Goal: Find contact information: Find contact information

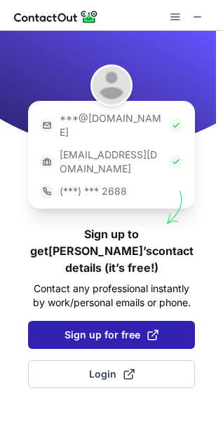
click at [92, 328] on span "Sign up for free" at bounding box center [111, 335] width 94 height 14
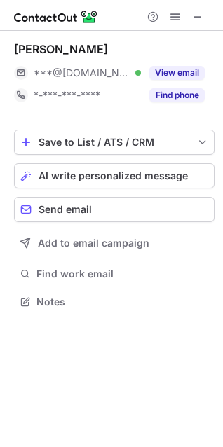
scroll to position [291, 223]
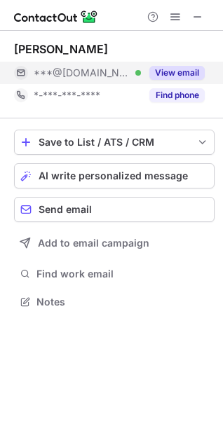
click at [177, 73] on button "View email" at bounding box center [176, 73] width 55 height 14
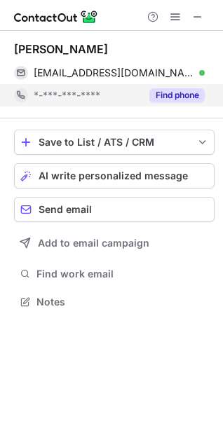
click at [183, 98] on button "Find phone" at bounding box center [176, 95] width 55 height 14
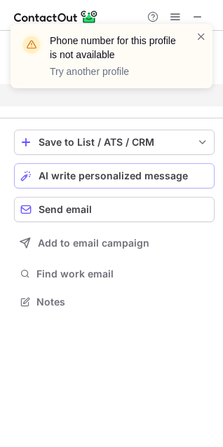
scroll to position [269, 223]
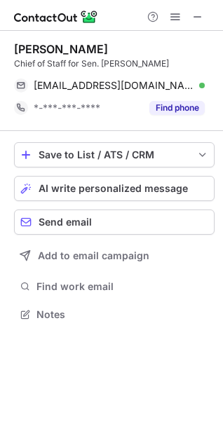
scroll to position [304, 223]
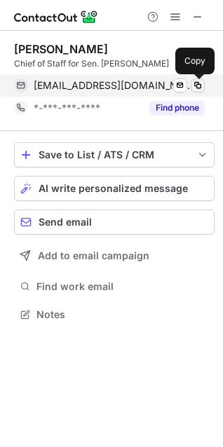
click at [201, 85] on span at bounding box center [197, 85] width 11 height 11
click at [109, 82] on span "[EMAIL_ADDRESS][DOMAIN_NAME]" at bounding box center [114, 85] width 160 height 13
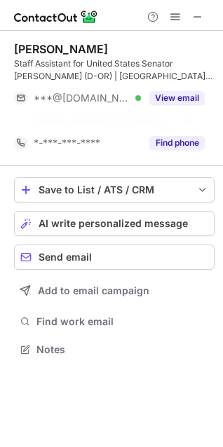
scroll to position [317, 223]
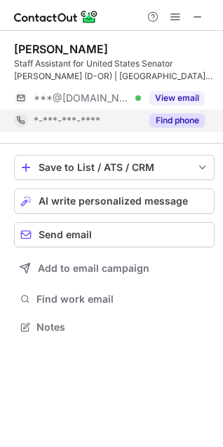
click at [170, 116] on button "Find phone" at bounding box center [176, 120] width 55 height 14
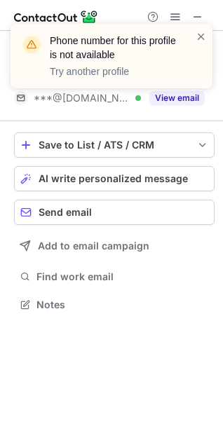
click at [199, 17] on div "Phone number for this profile is not available Try another profile" at bounding box center [111, 62] width 224 height 104
click at [202, 36] on span at bounding box center [200, 36] width 11 height 14
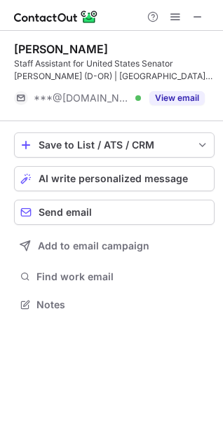
click at [201, 35] on span at bounding box center [200, 36] width 11 height 14
click at [198, 19] on div "Phone number for this profile is not available Try another profile" at bounding box center [111, 62] width 224 height 104
drag, startPoint x: 198, startPoint y: 18, endPoint x: 166, endPoint y: 19, distance: 32.2
click at [199, 18] on span at bounding box center [197, 16] width 11 height 11
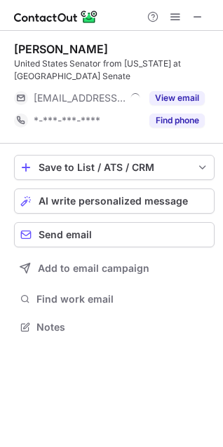
scroll to position [317, 223]
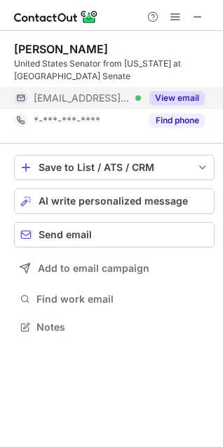
click at [194, 100] on button "View email" at bounding box center [176, 98] width 55 height 14
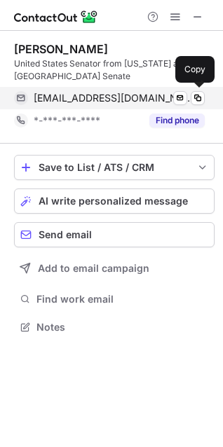
click at [165, 97] on span "elizabeth_warren@saa.senate.gov" at bounding box center [114, 98] width 160 height 13
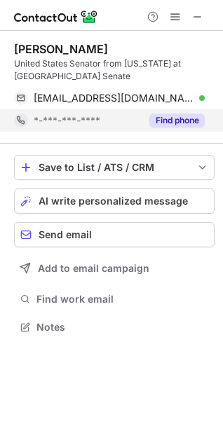
click at [177, 118] on button "Find phone" at bounding box center [176, 120] width 55 height 14
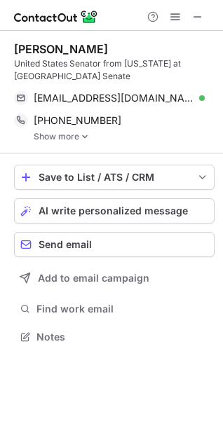
scroll to position [327, 223]
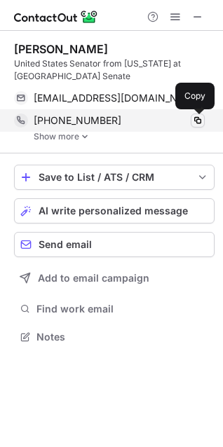
click at [202, 120] on span at bounding box center [197, 120] width 11 height 11
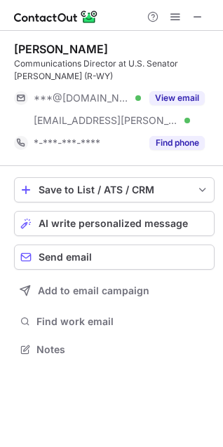
scroll to position [339, 223]
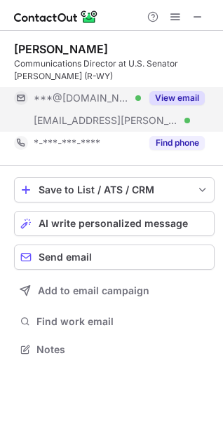
click at [172, 93] on button "View email" at bounding box center [176, 98] width 55 height 14
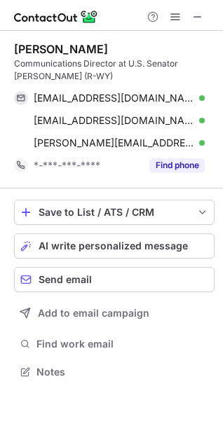
scroll to position [361, 223]
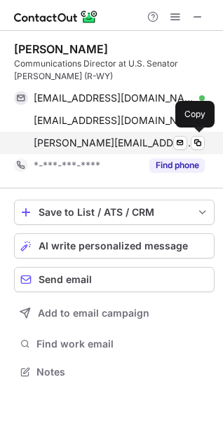
click at [136, 141] on span "laura_mengelkamp@barrasso.senate.gov" at bounding box center [114, 143] width 160 height 13
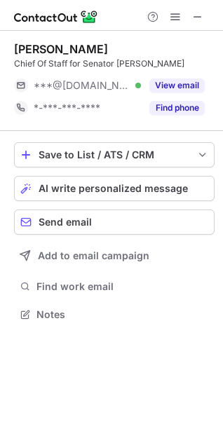
scroll to position [6, 6]
click at [198, 16] on span at bounding box center [197, 16] width 11 height 11
click at [195, 18] on span at bounding box center [197, 16] width 11 height 11
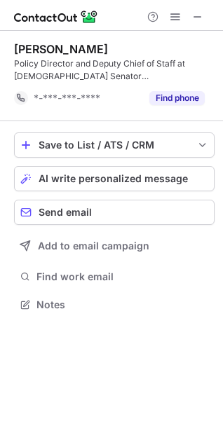
scroll to position [294, 223]
